Goal: Task Accomplishment & Management: Use online tool/utility

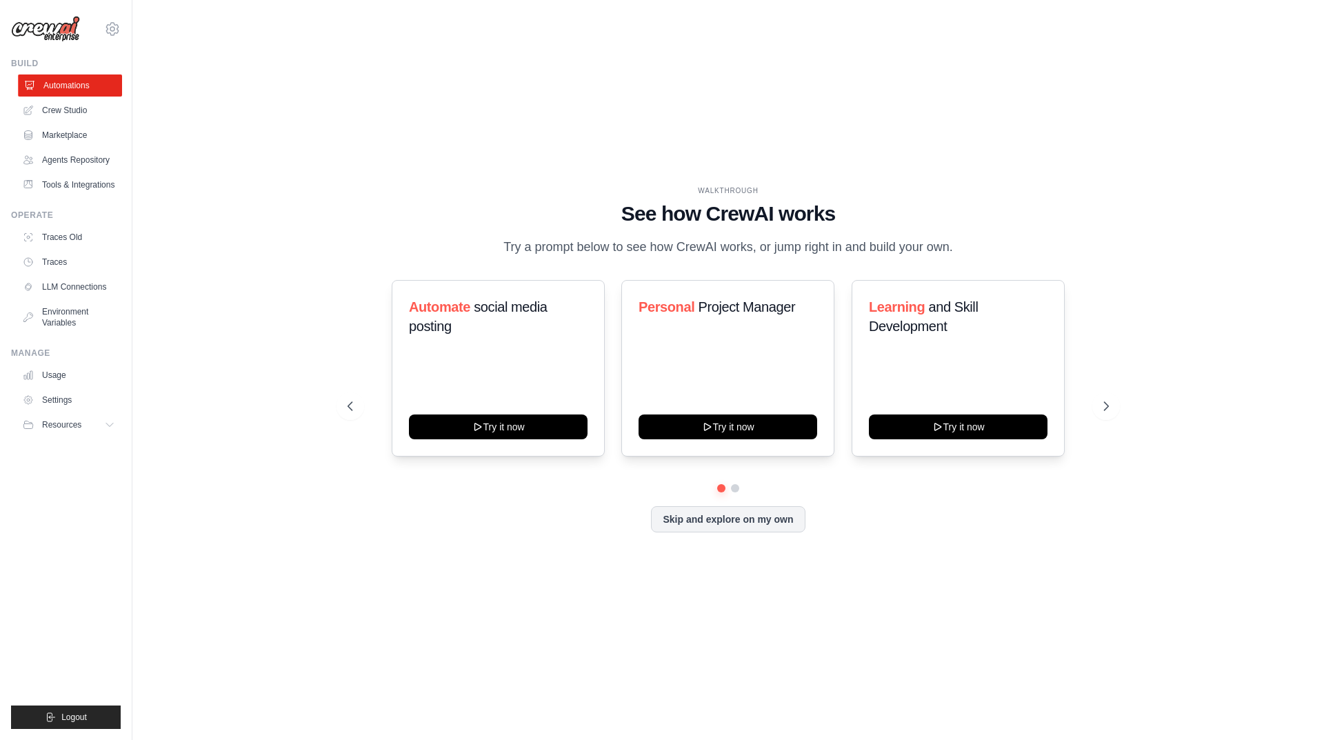
click at [69, 85] on link "Automations" at bounding box center [70, 85] width 104 height 22
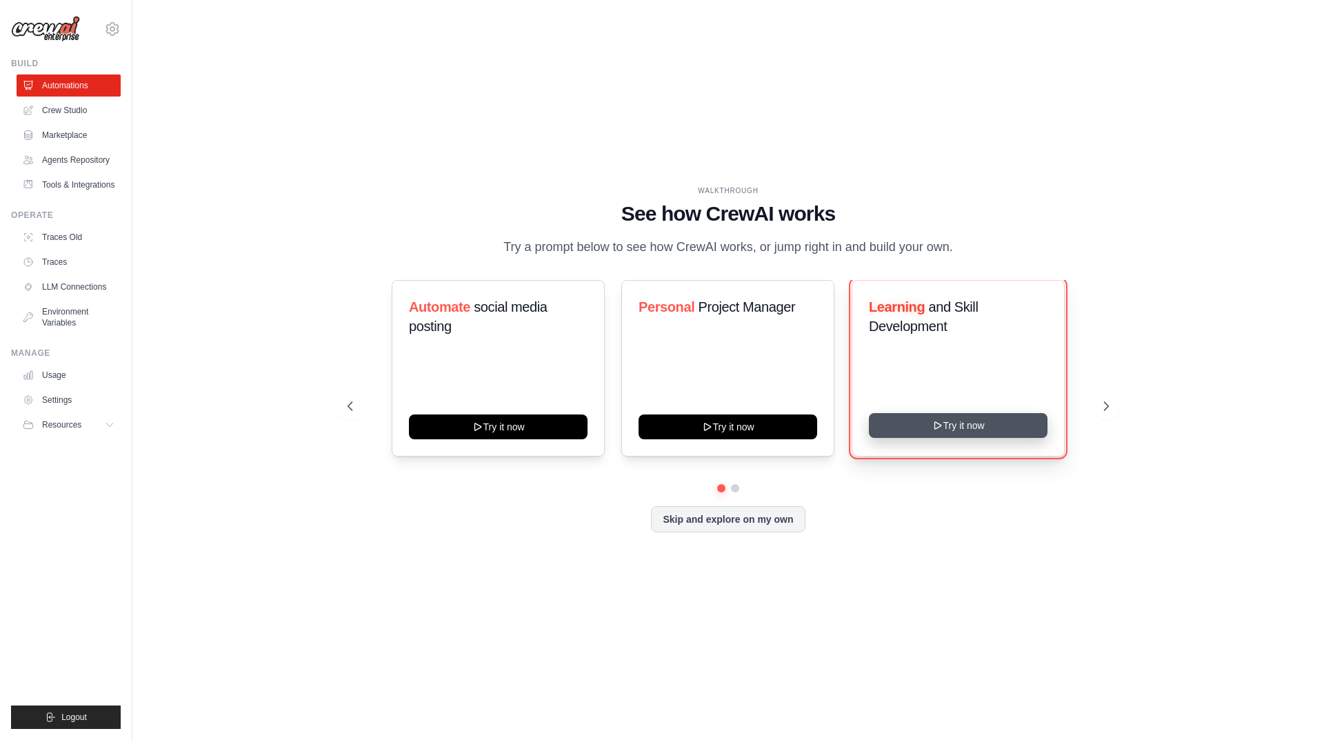
click at [937, 428] on icon at bounding box center [937, 425] width 6 height 7
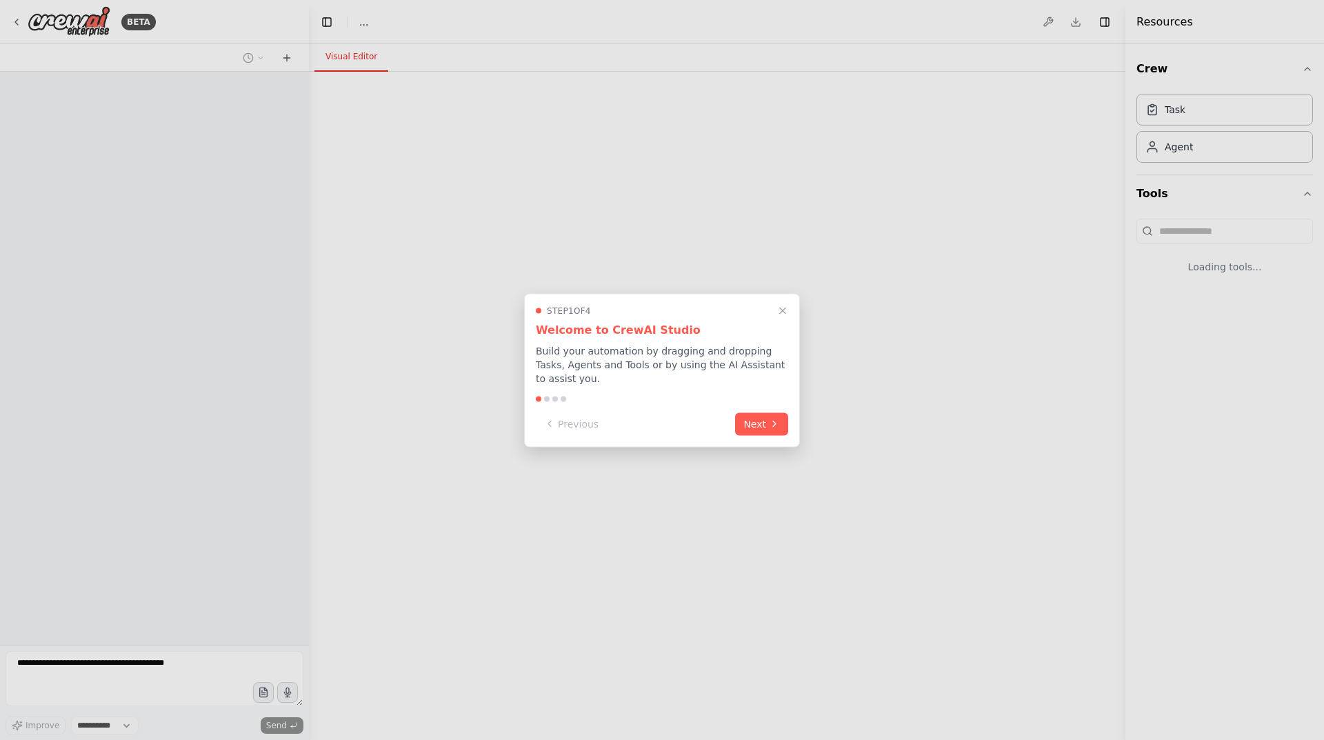
select select "****"
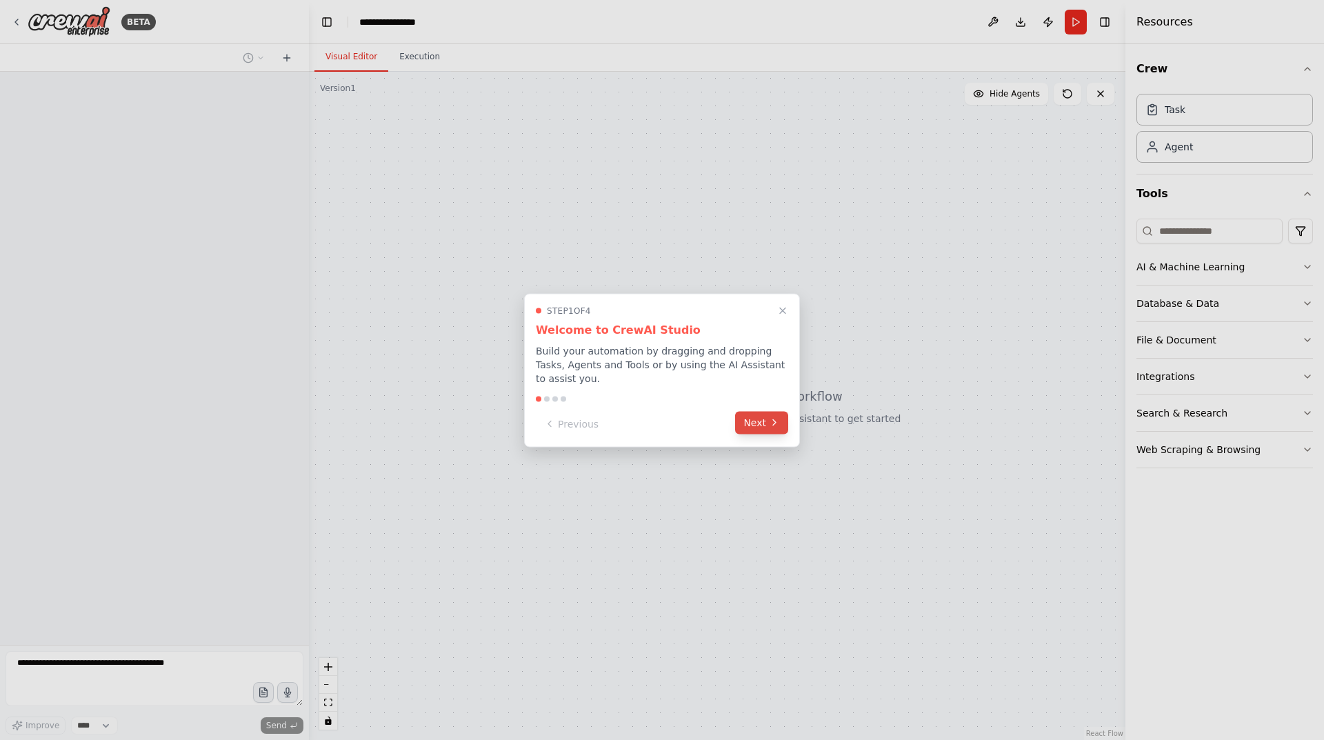
click at [742, 416] on button "Next" at bounding box center [761, 422] width 53 height 23
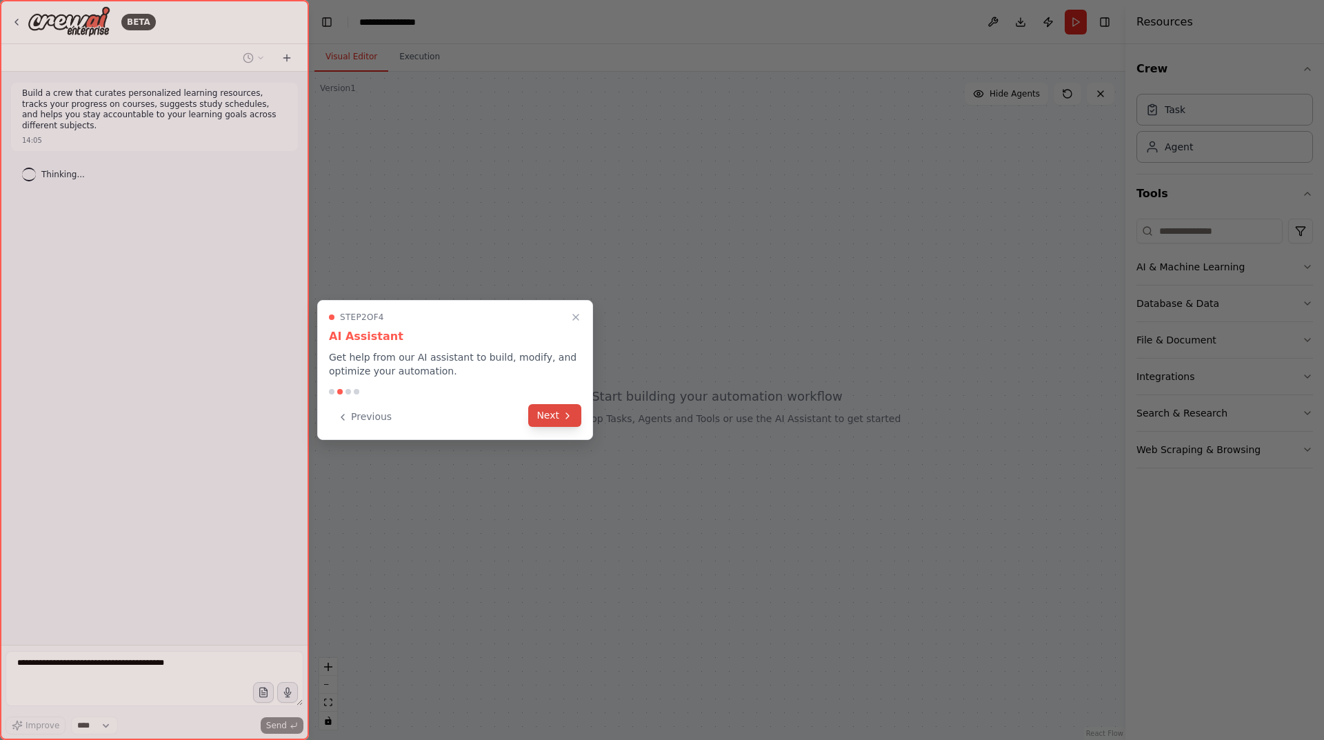
click at [560, 413] on button "Next" at bounding box center [554, 415] width 53 height 23
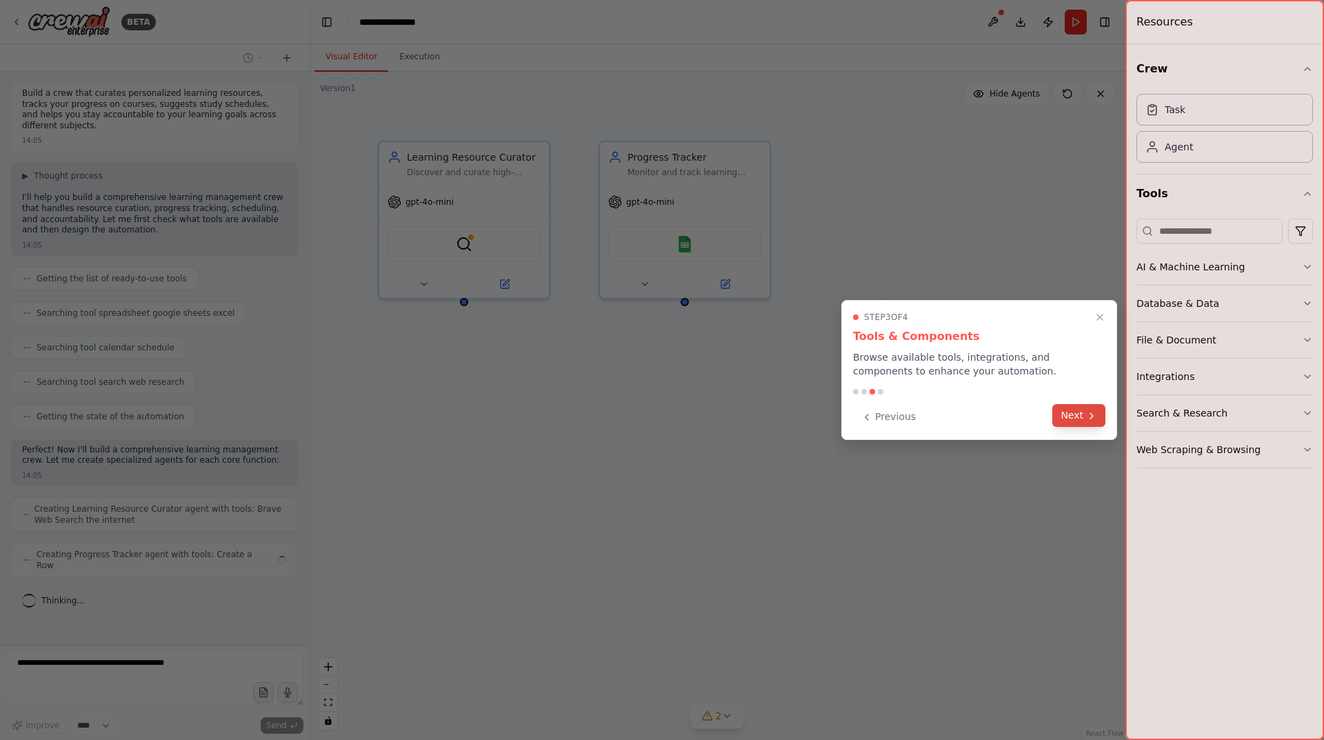
click at [1067, 426] on button "Next" at bounding box center [1078, 415] width 53 height 23
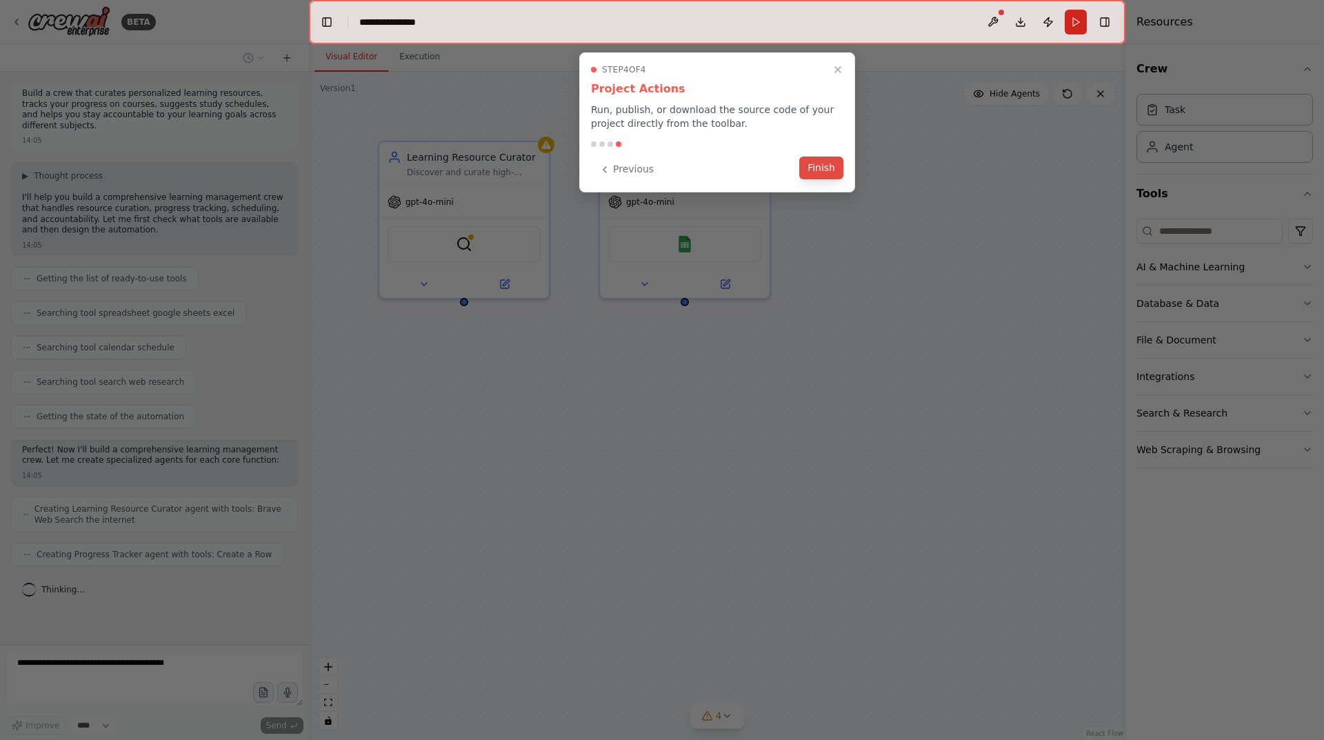
click at [829, 172] on button "Finish" at bounding box center [821, 168] width 44 height 23
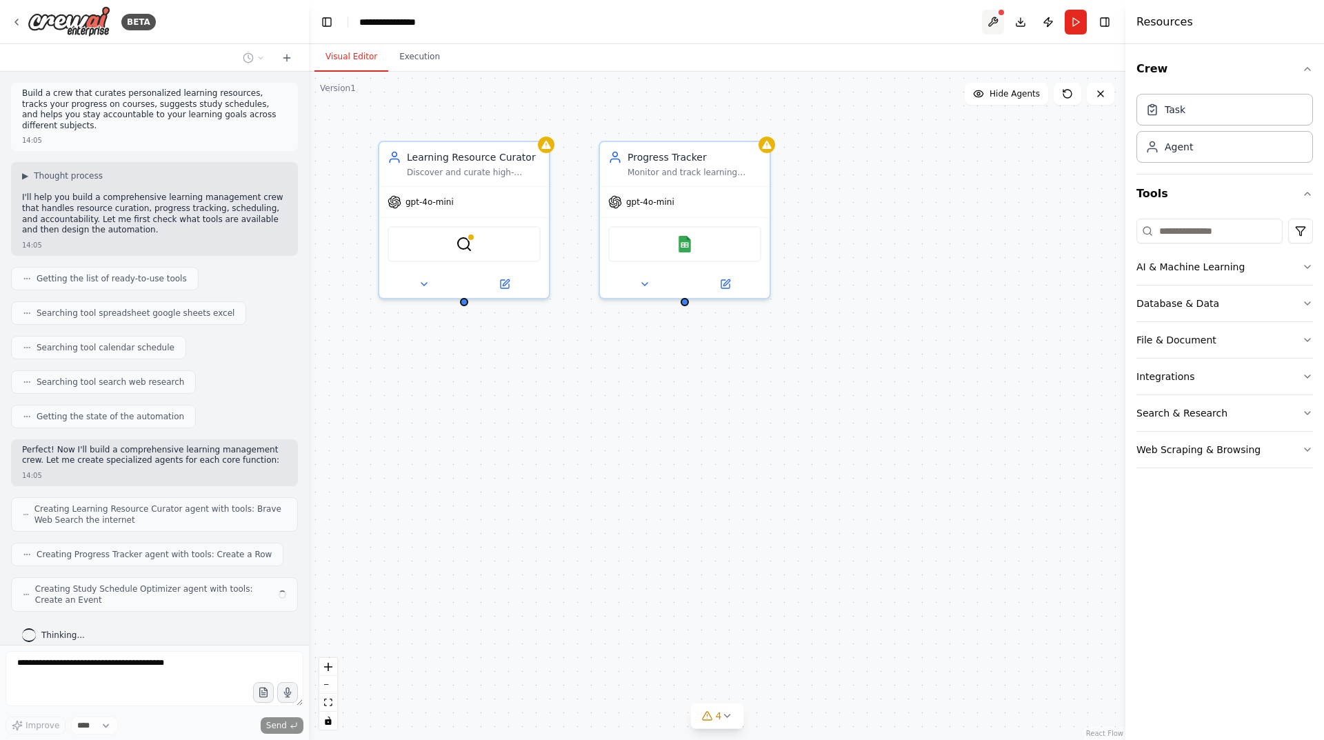
scroll to position [2, 0]
click at [996, 19] on button at bounding box center [993, 22] width 22 height 25
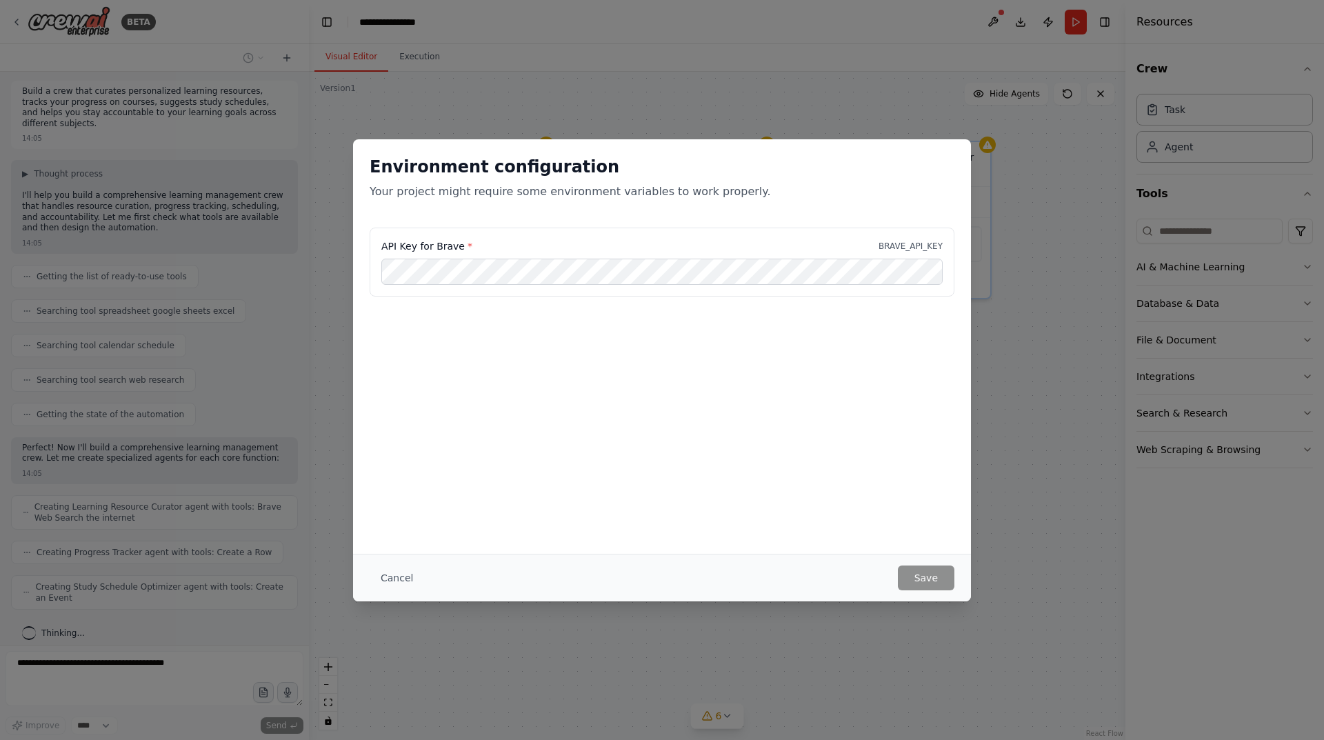
click at [1070, 333] on div "Environment configuration Your project might require some environment variables…" at bounding box center [662, 370] width 1324 height 740
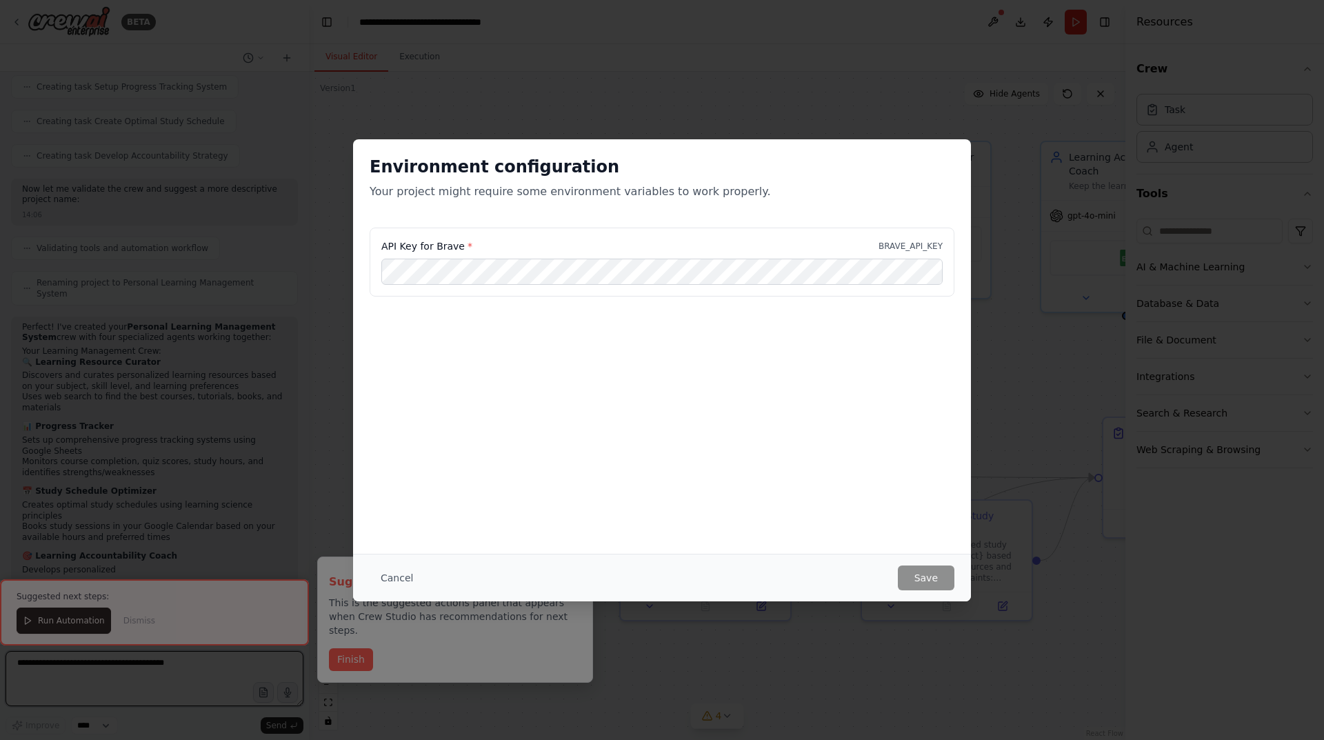
scroll to position [697, 0]
click at [936, 107] on div "Environment configuration Your project might require some environment variables…" at bounding box center [662, 370] width 1324 height 740
click at [772, 101] on div "Environment configuration Your project might require some environment variables…" at bounding box center [662, 370] width 1324 height 740
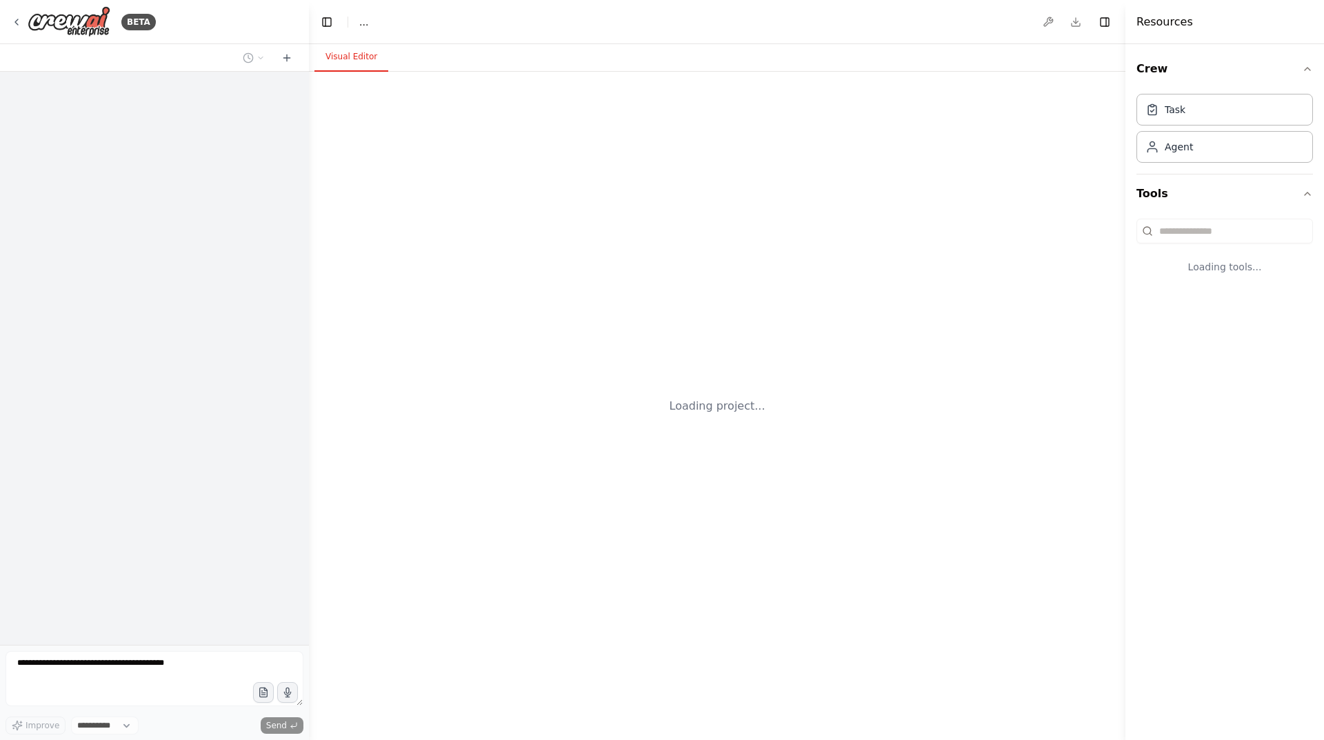
select select "****"
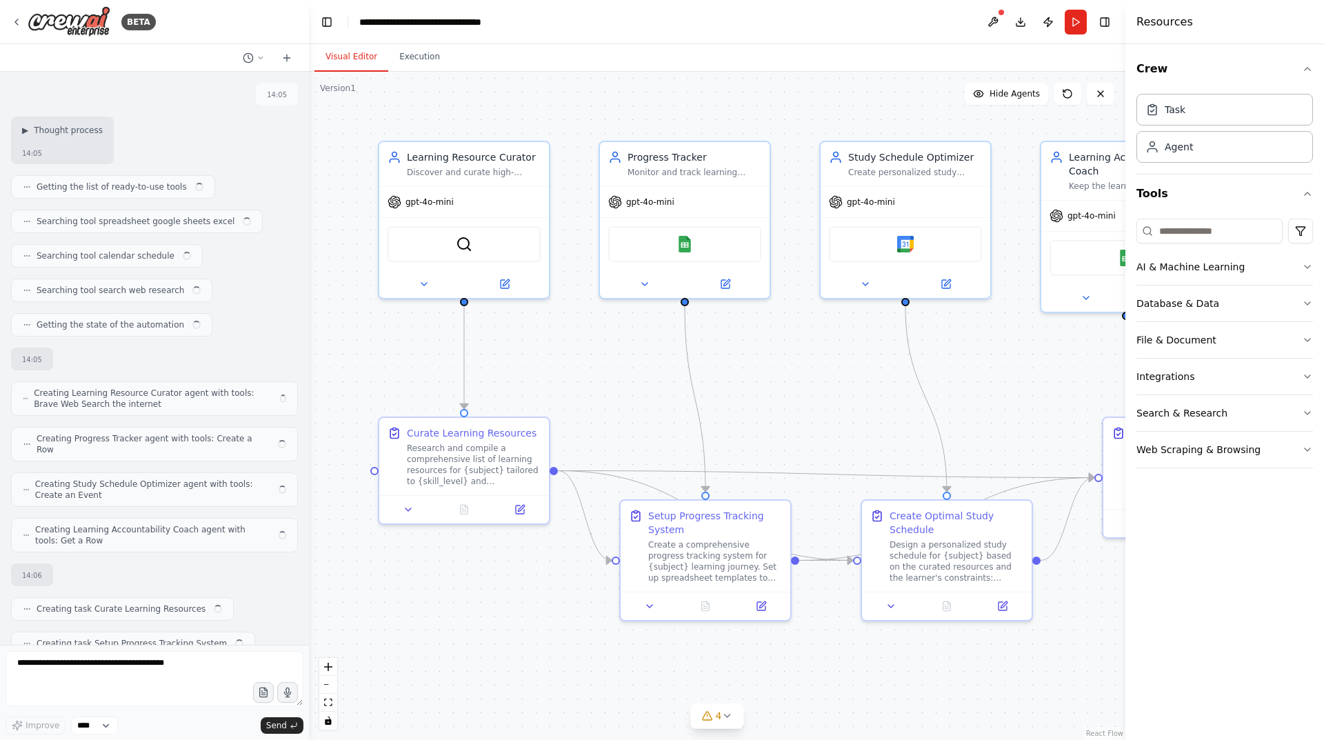
scroll to position [885, 0]
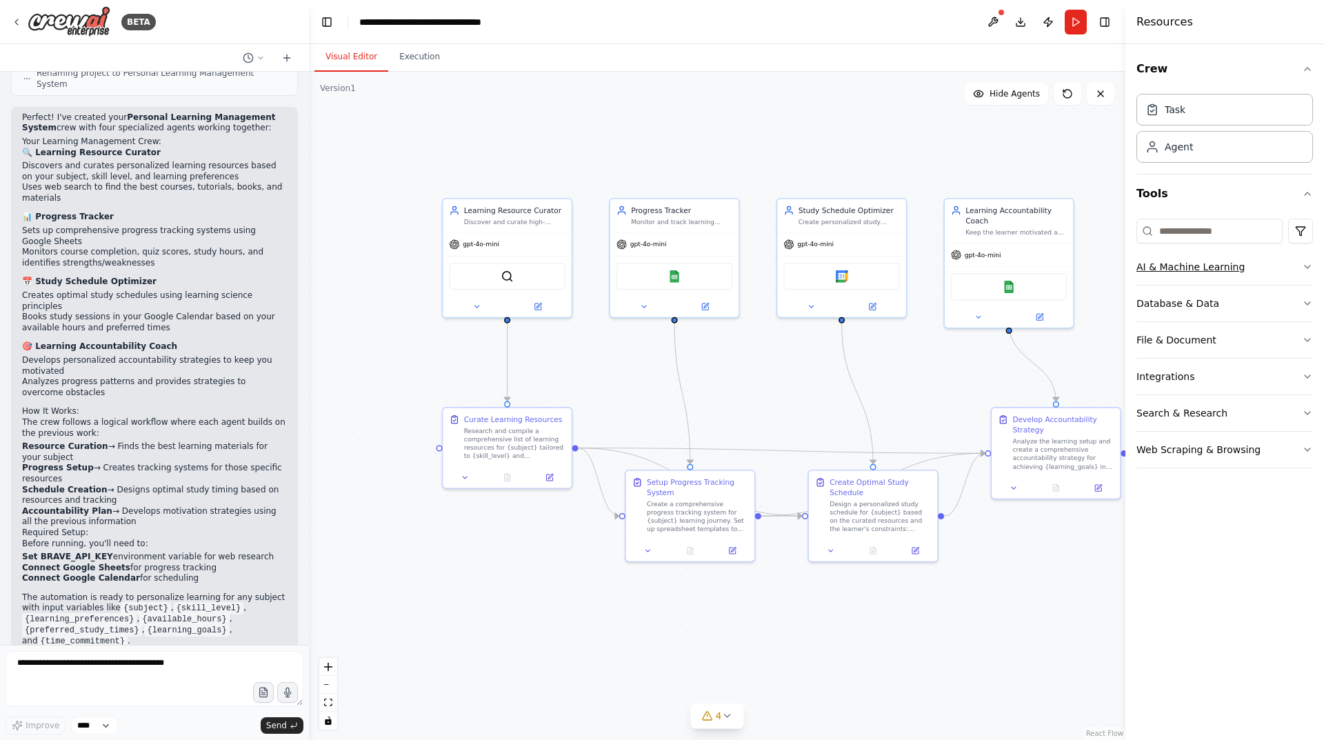
click at [1307, 276] on button "AI & Machine Learning" at bounding box center [1224, 267] width 177 height 36
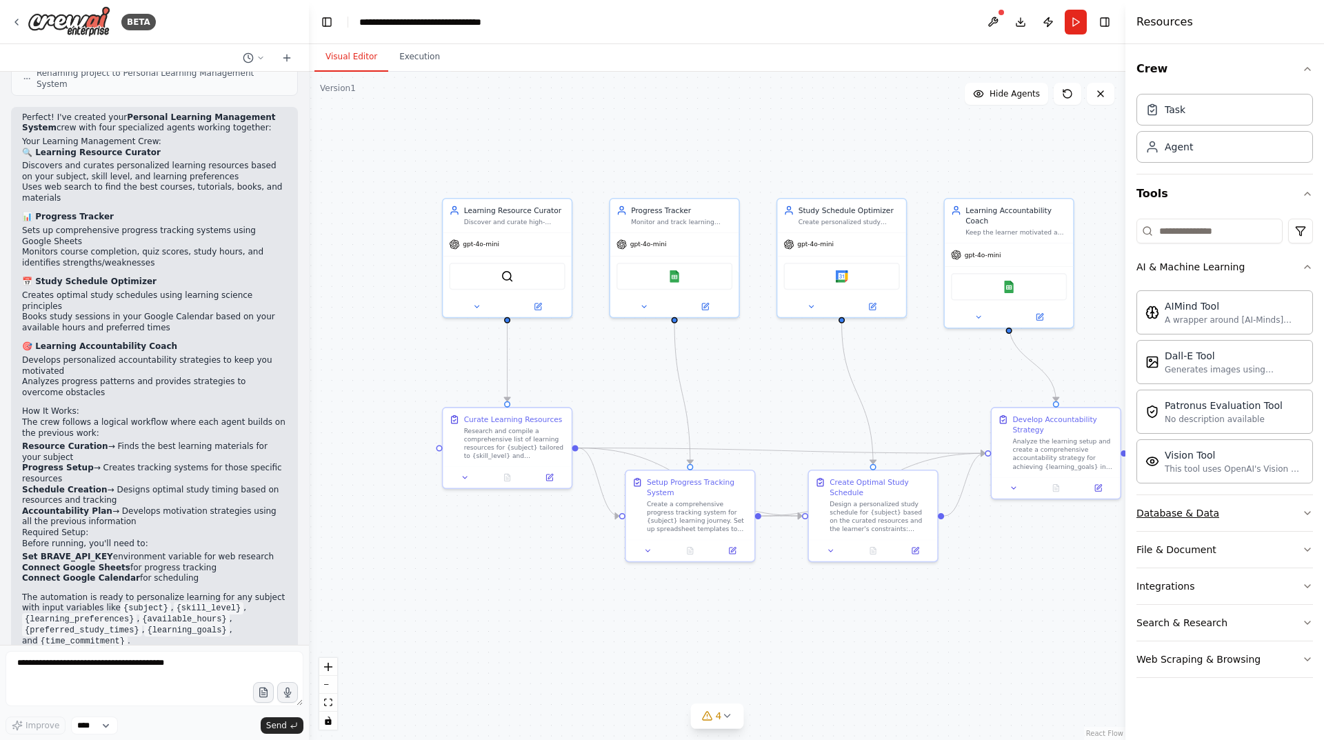
click at [1300, 511] on button "Database & Data" at bounding box center [1224, 513] width 177 height 36
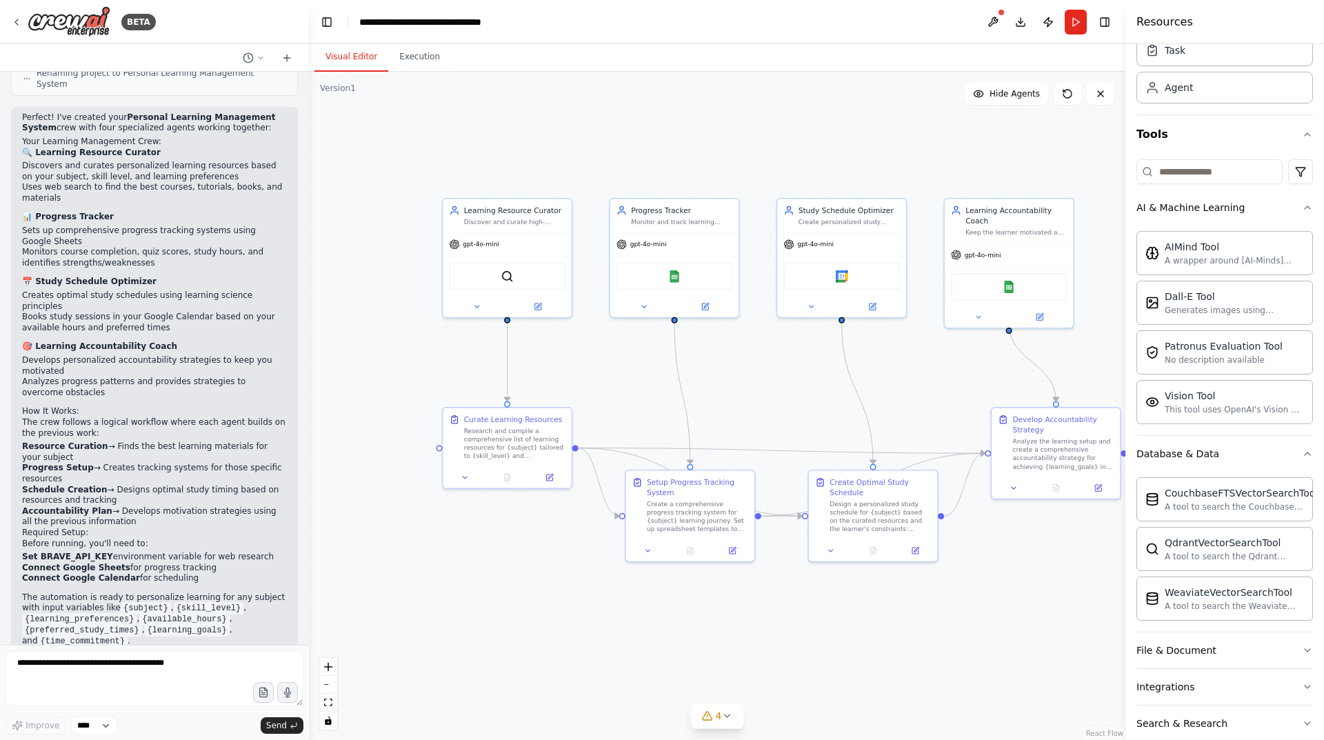
scroll to position [120, 0]
